Goal: Communication & Community: Participate in discussion

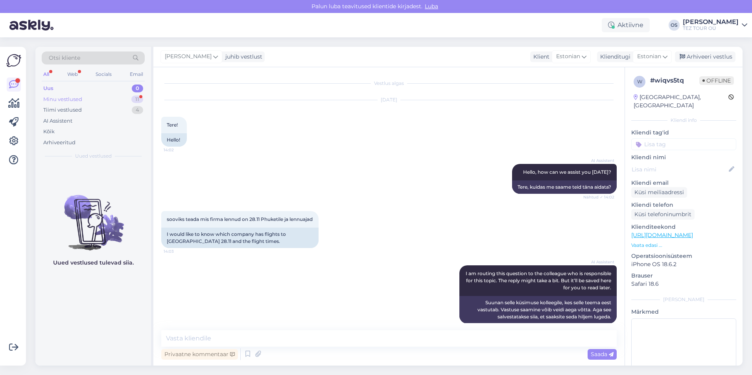
click at [71, 99] on div "Minu vestlused" at bounding box center [62, 100] width 39 height 8
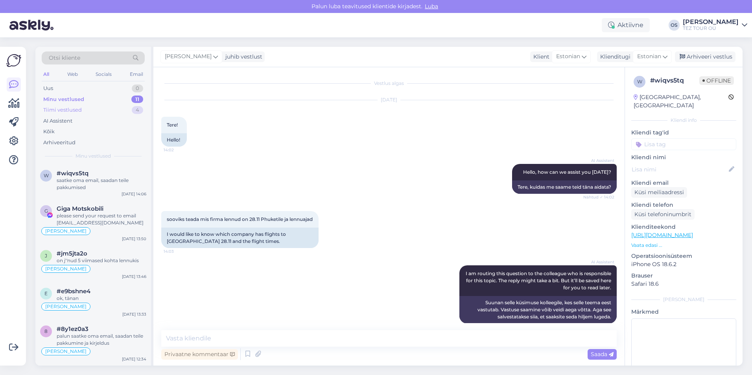
click at [75, 107] on div "Tiimi vestlused" at bounding box center [62, 110] width 39 height 8
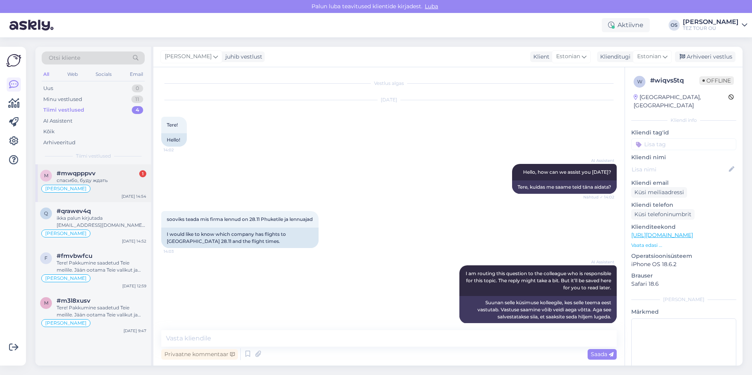
click at [115, 184] on div "[PERSON_NAME]" at bounding box center [93, 188] width 106 height 9
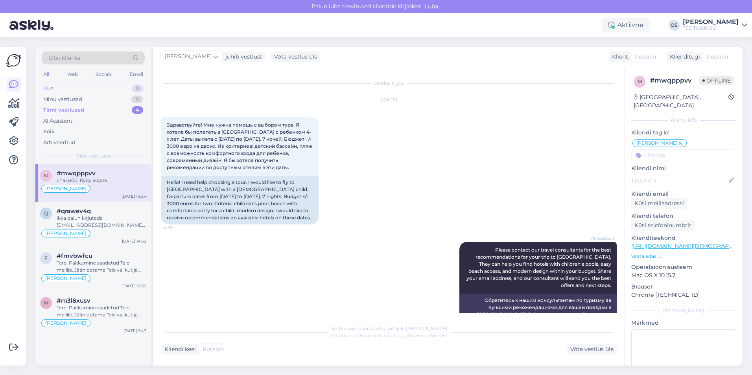
click at [71, 86] on div "Uus 0" at bounding box center [93, 88] width 103 height 11
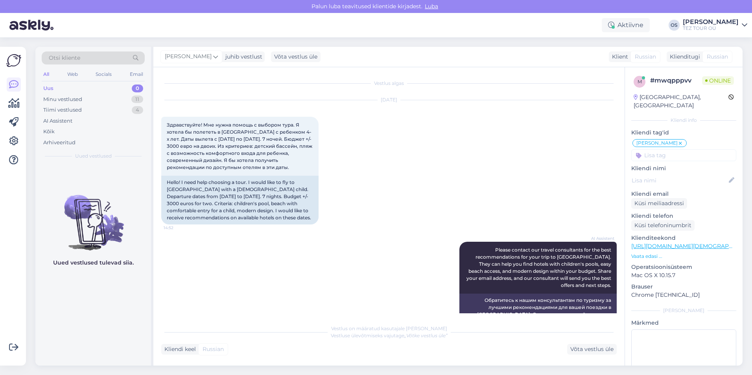
click at [65, 87] on div "Uus 0" at bounding box center [93, 88] width 103 height 11
click at [80, 100] on div "Minu vestlused" at bounding box center [62, 100] width 39 height 8
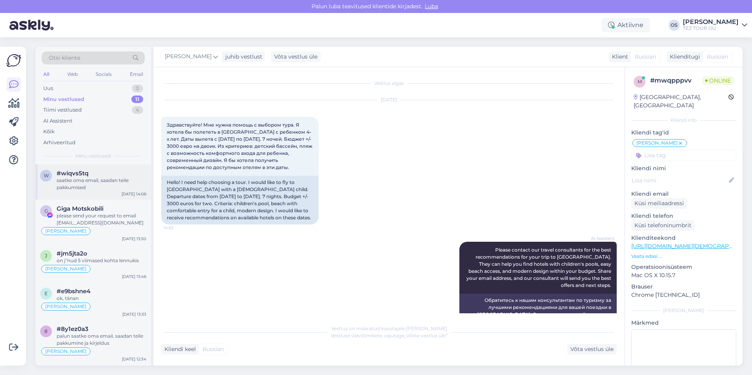
click at [117, 179] on div "saatke oma email, saadan teile pakkumised" at bounding box center [102, 184] width 90 height 14
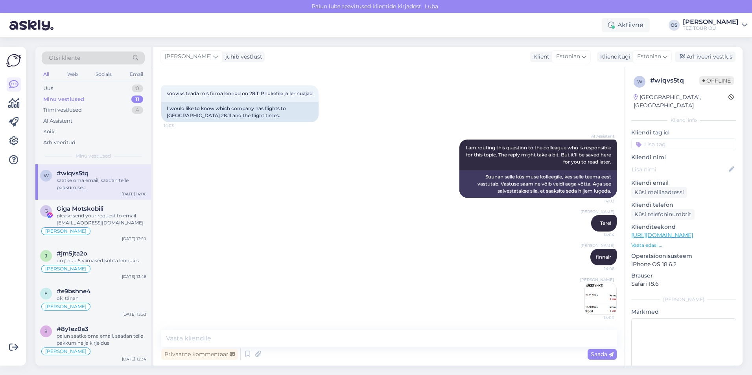
scroll to position [167, 0]
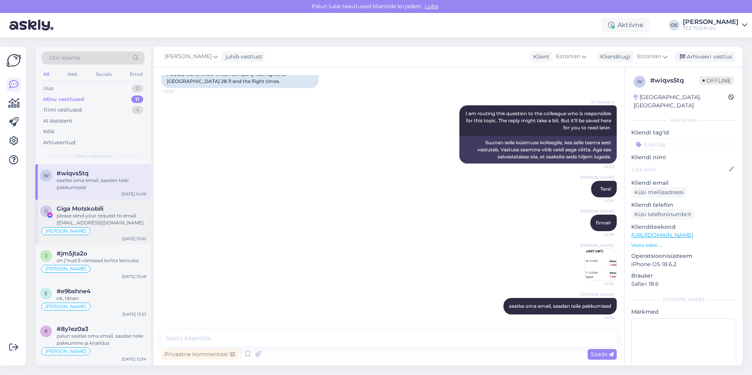
click at [101, 221] on div "please send your request to email [EMAIL_ADDRESS][DOMAIN_NAME]" at bounding box center [102, 219] width 90 height 14
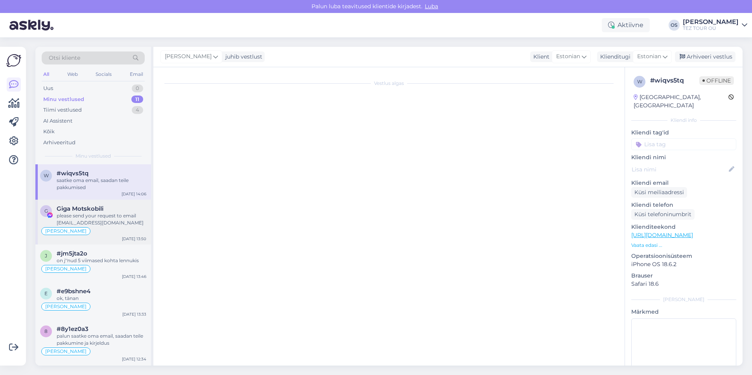
scroll to position [0, 0]
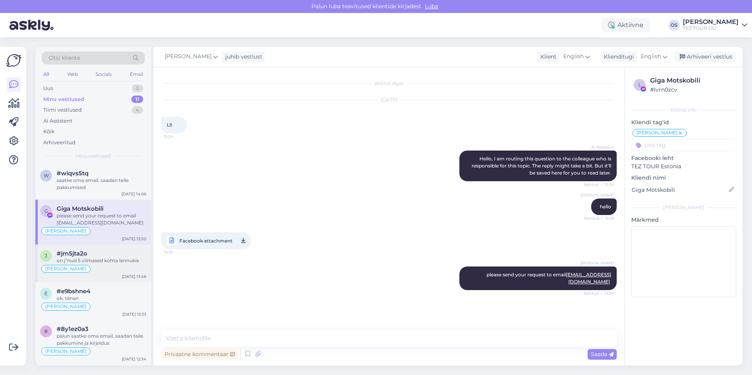
click at [111, 267] on div "[PERSON_NAME]" at bounding box center [93, 268] width 106 height 9
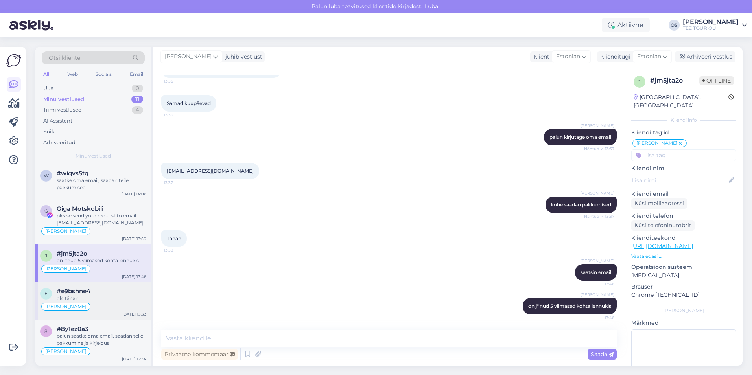
click at [94, 305] on div "[PERSON_NAME]" at bounding box center [93, 306] width 106 height 9
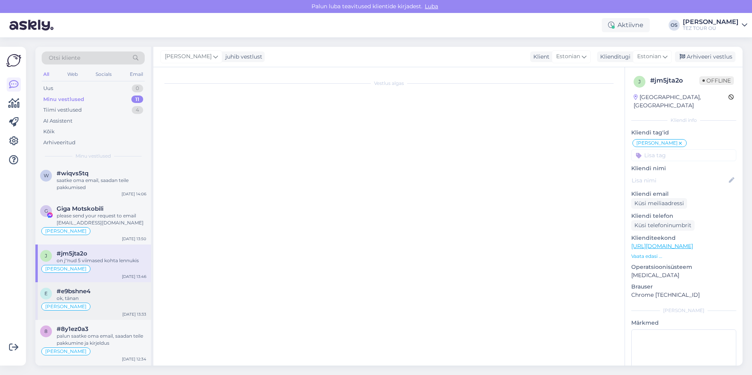
scroll to position [4, 0]
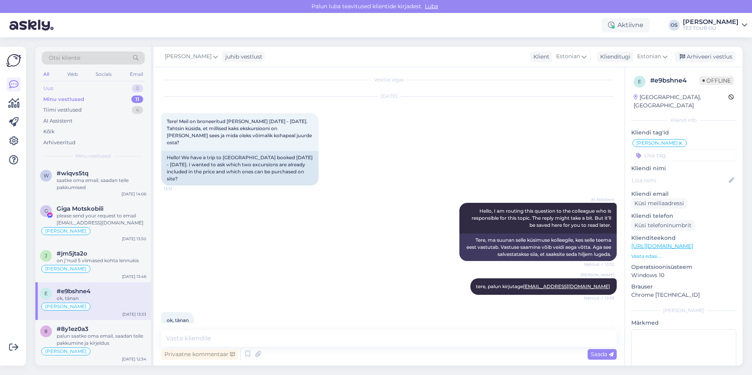
click at [68, 83] on div "Uus 0" at bounding box center [93, 88] width 103 height 11
